Goal: Navigation & Orientation: Find specific page/section

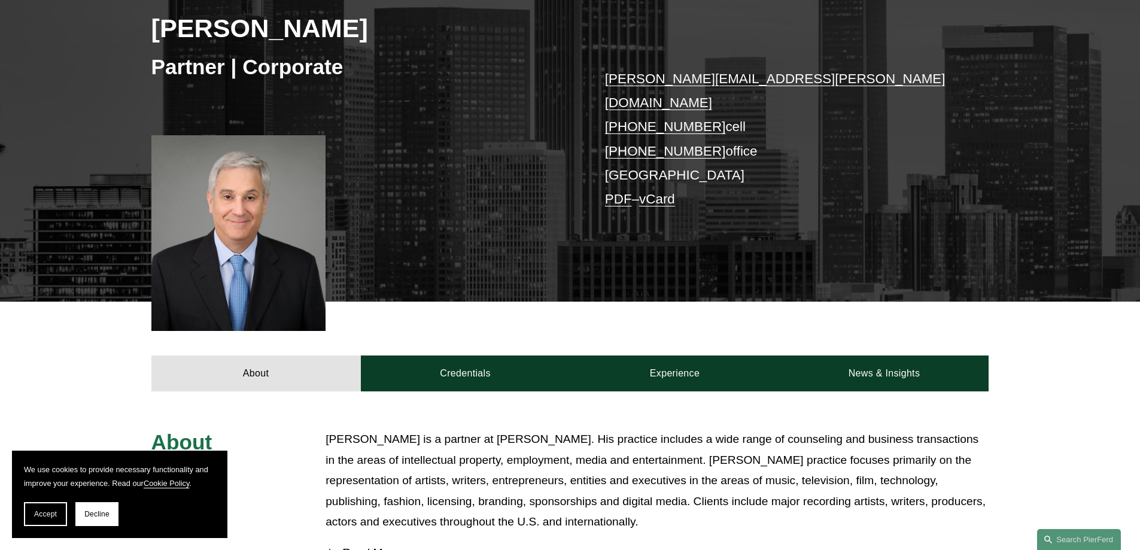
scroll to position [60, 0]
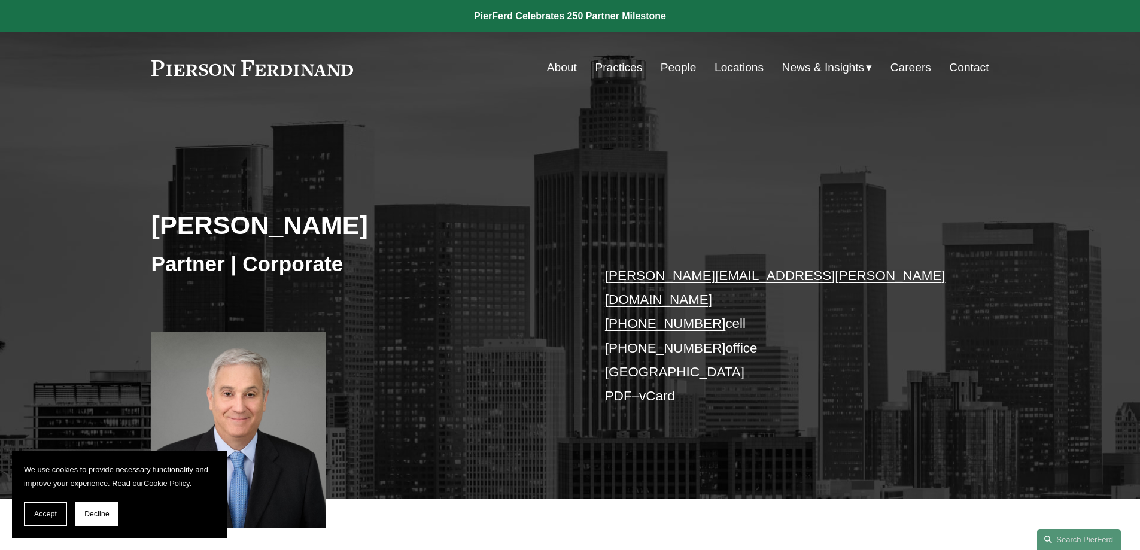
click at [731, 66] on link "Locations" at bounding box center [739, 67] width 49 height 23
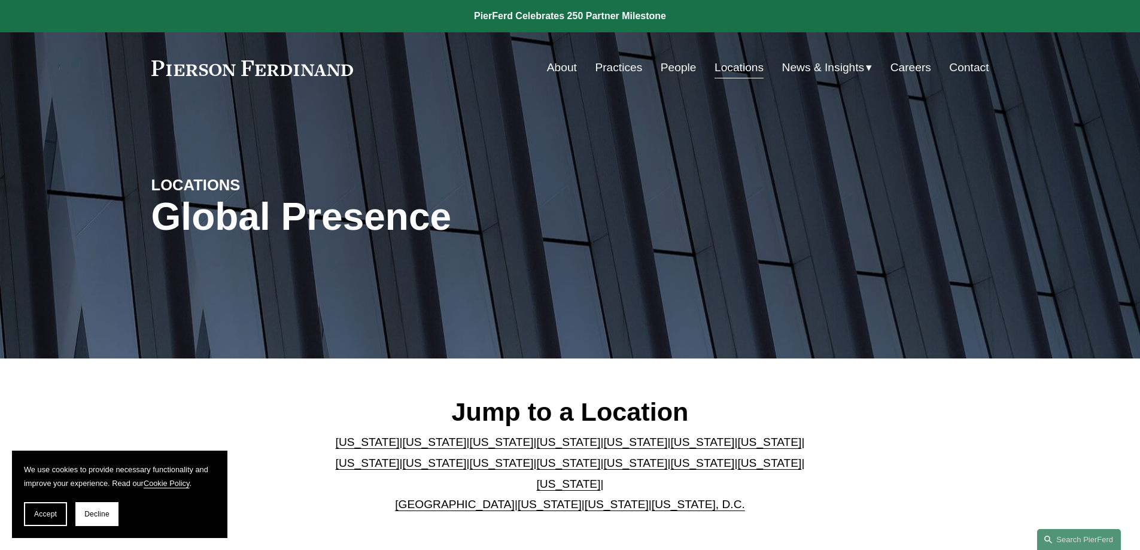
click at [620, 65] on link "Practices" at bounding box center [618, 67] width 47 height 23
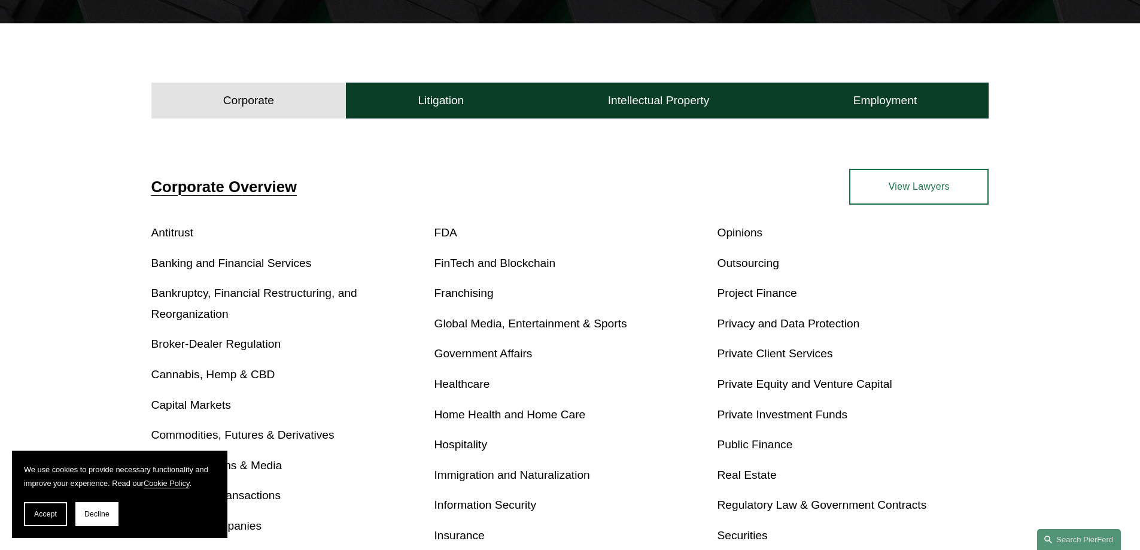
scroll to position [419, 0]
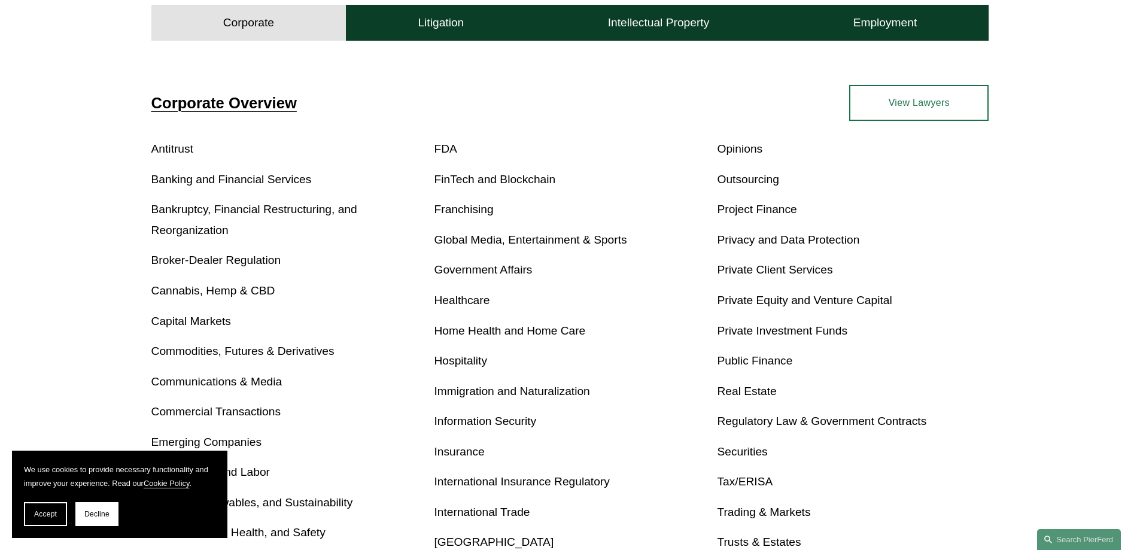
click at [730, 454] on link "Securities" at bounding box center [742, 451] width 50 height 13
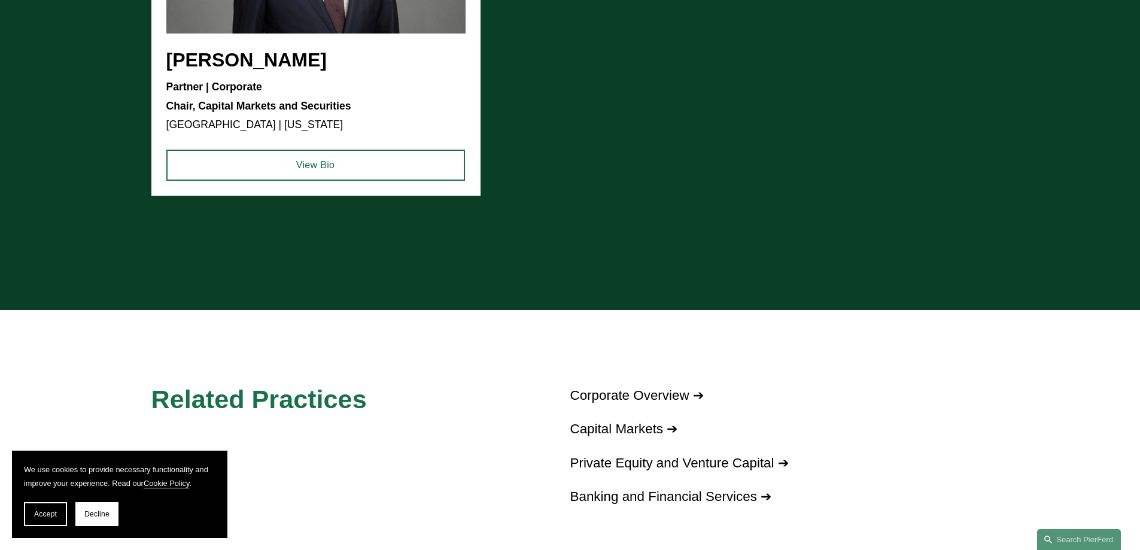
scroll to position [1137, 0]
